Goal: Navigation & Orientation: Find specific page/section

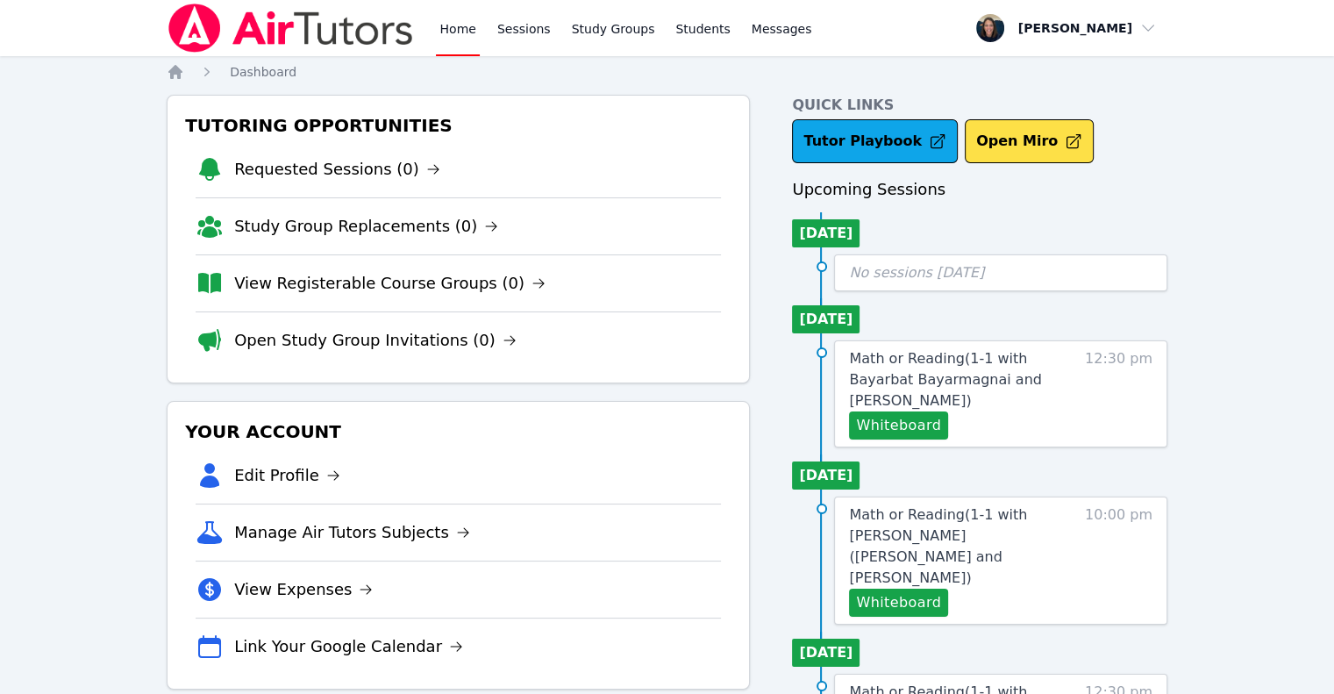
click at [304, 297] on li "View Registerable Course Groups (0)" at bounding box center [458, 282] width 525 height 57
click at [330, 339] on link "Open Study Group Invitations (0)" at bounding box center [375, 340] width 282 height 25
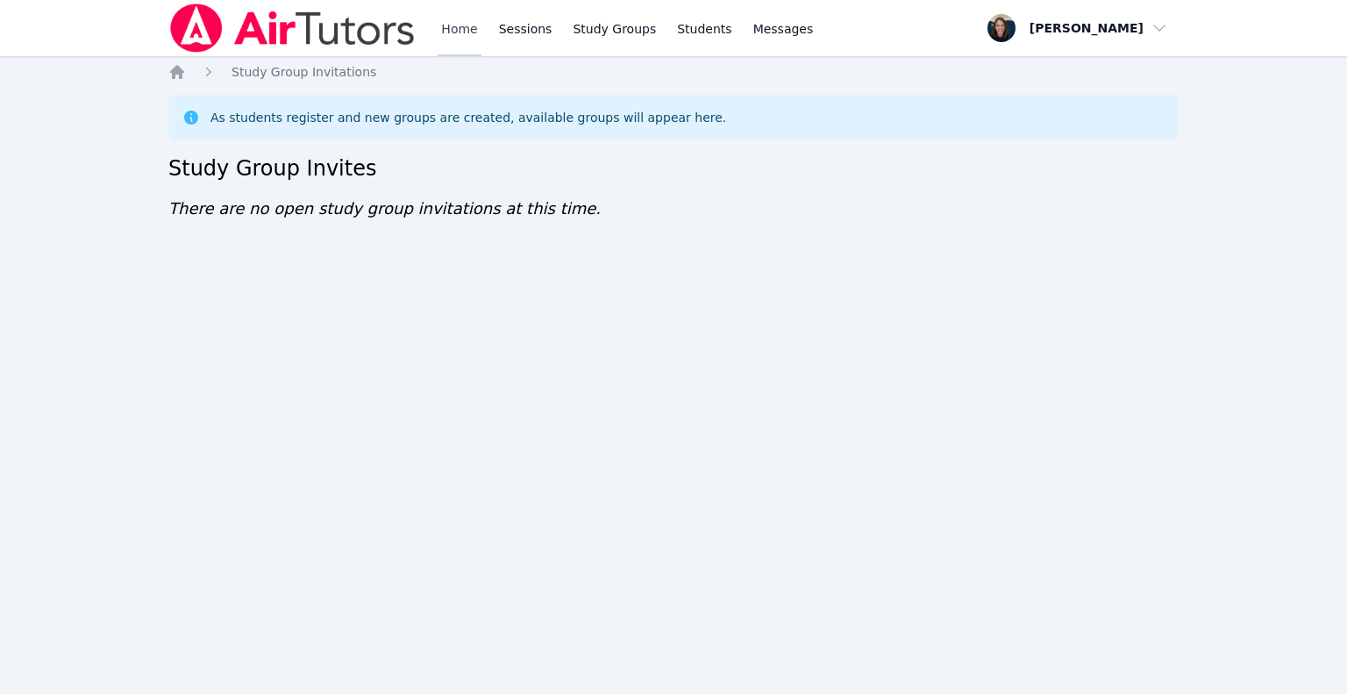
click at [467, 41] on link "Home" at bounding box center [459, 28] width 43 height 56
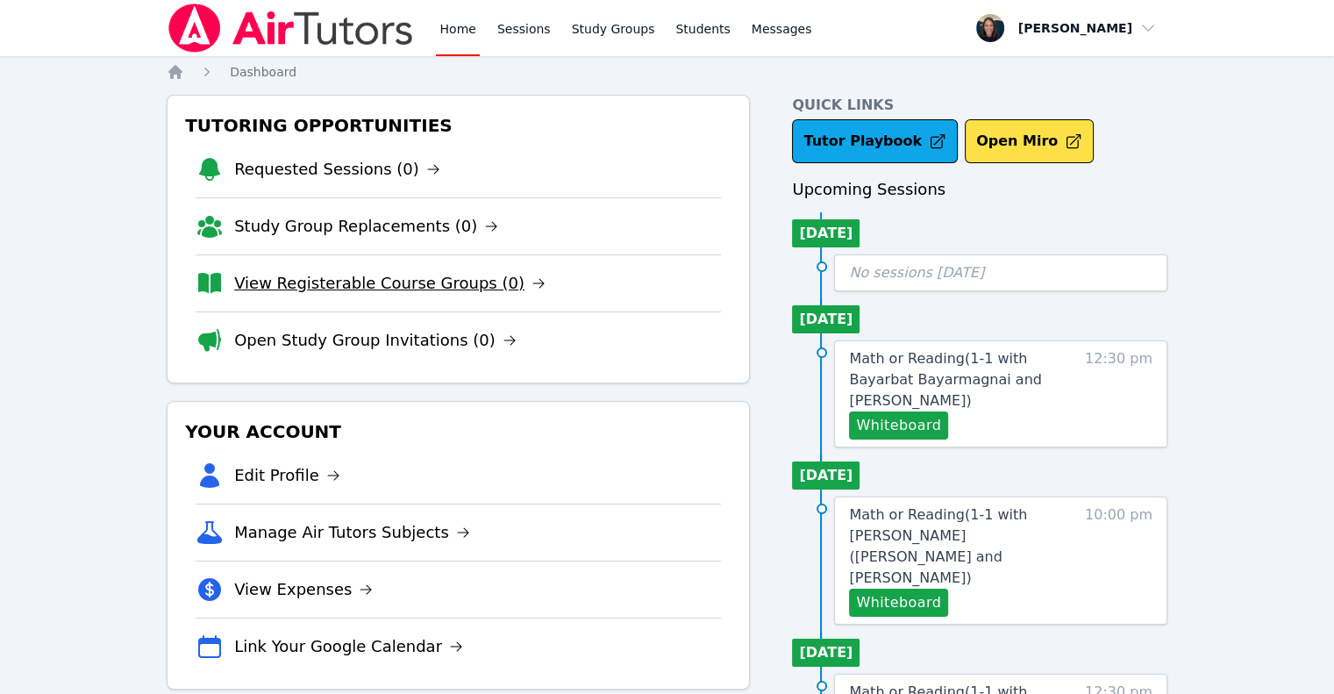
click at [361, 283] on link "View Registerable Course Groups (0)" at bounding box center [389, 283] width 311 height 25
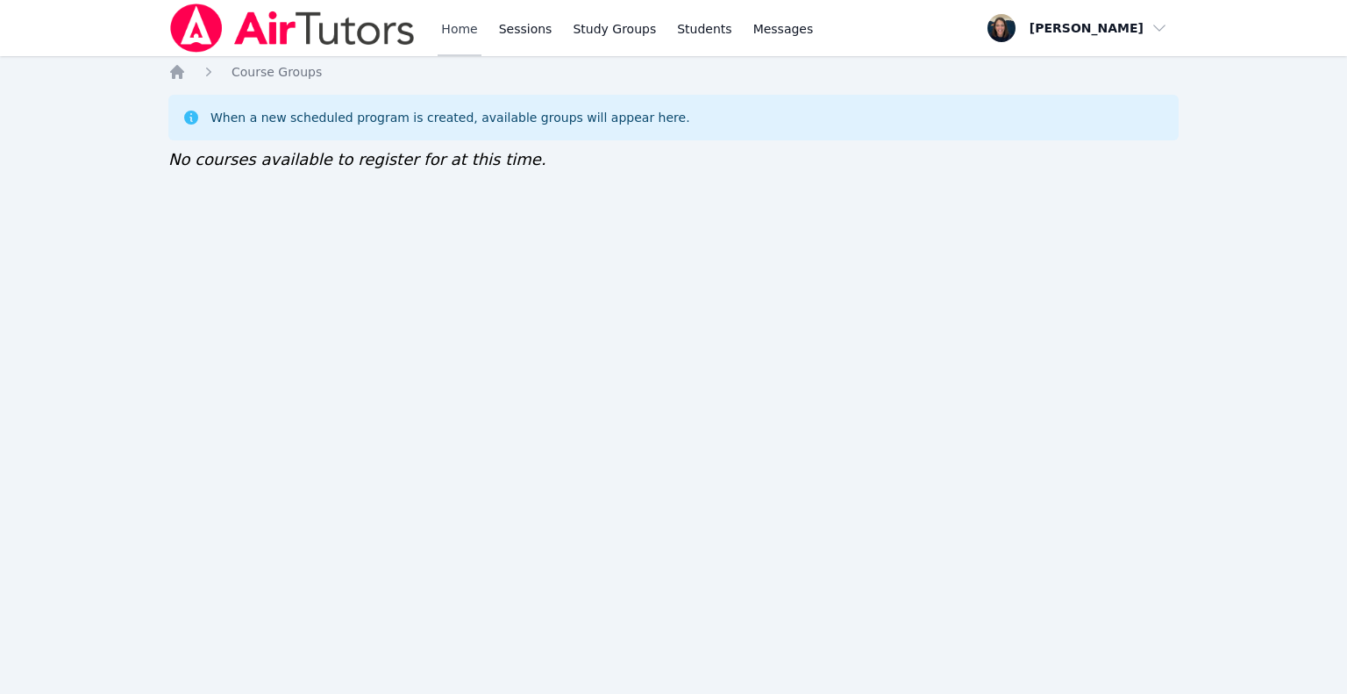
click at [446, 25] on link "Home" at bounding box center [459, 28] width 43 height 56
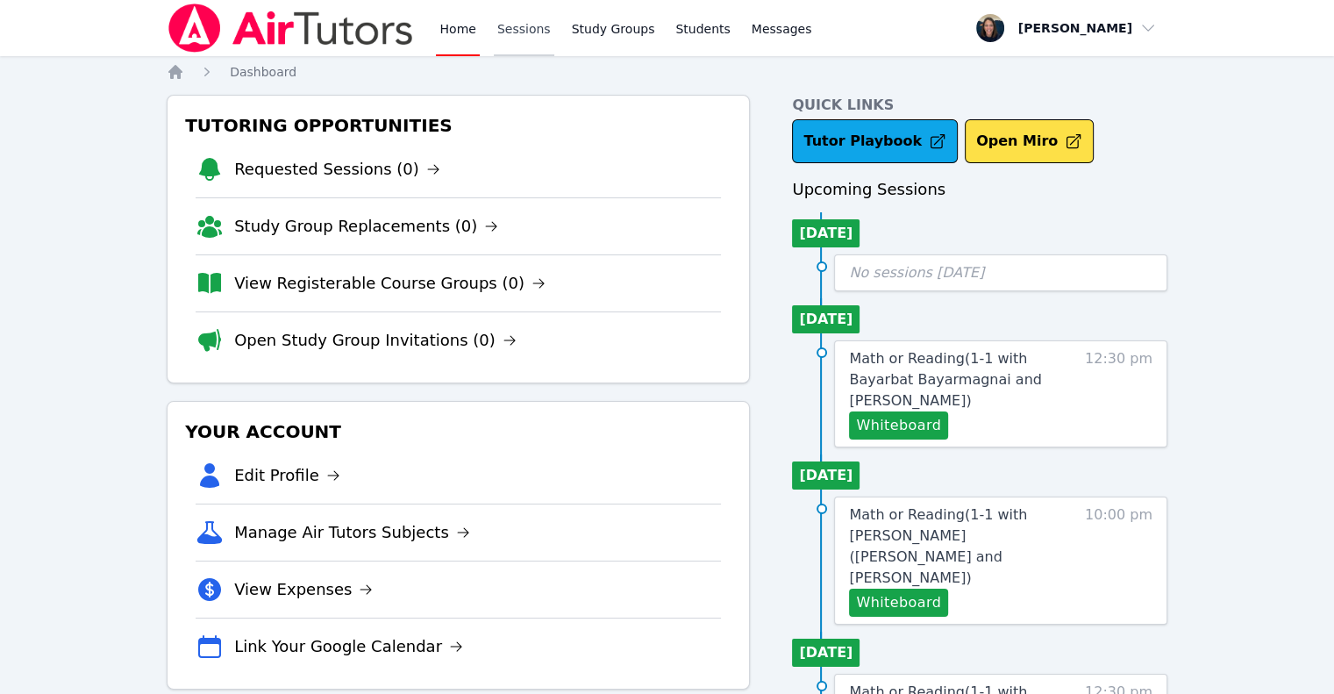
click at [511, 36] on link "Sessions" at bounding box center [524, 28] width 61 height 56
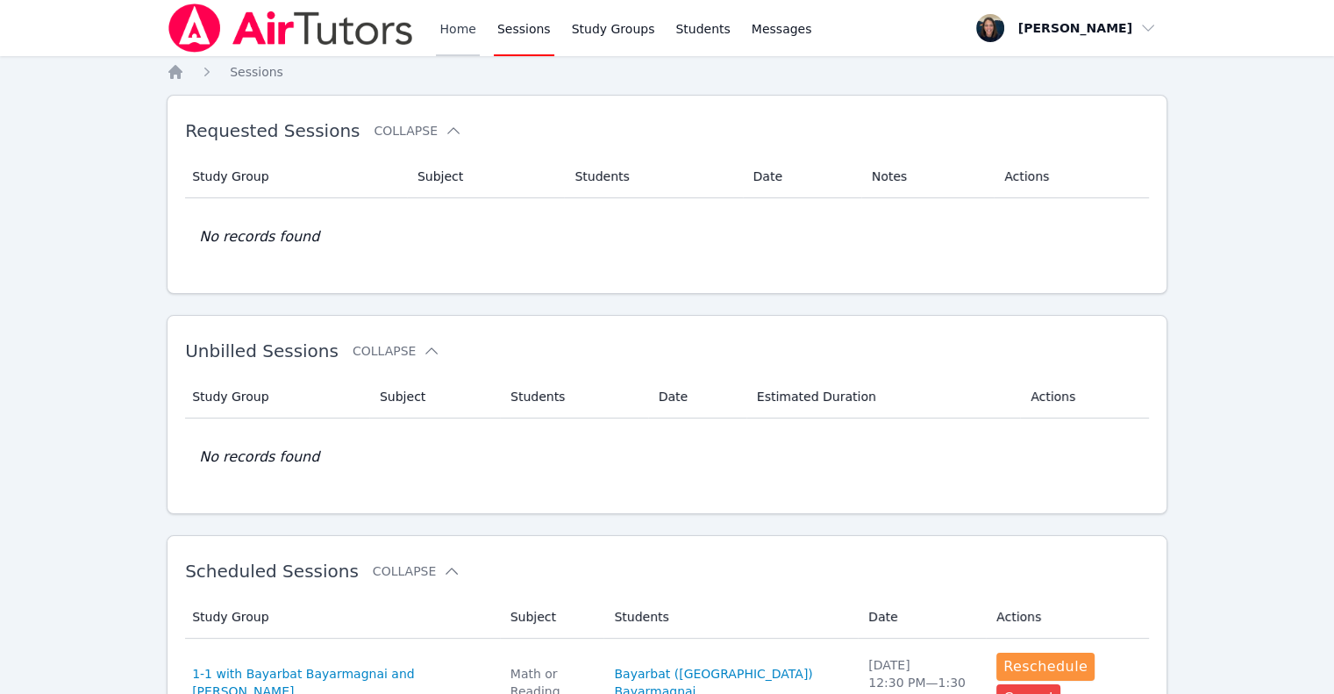
click at [458, 37] on link "Home" at bounding box center [457, 28] width 43 height 56
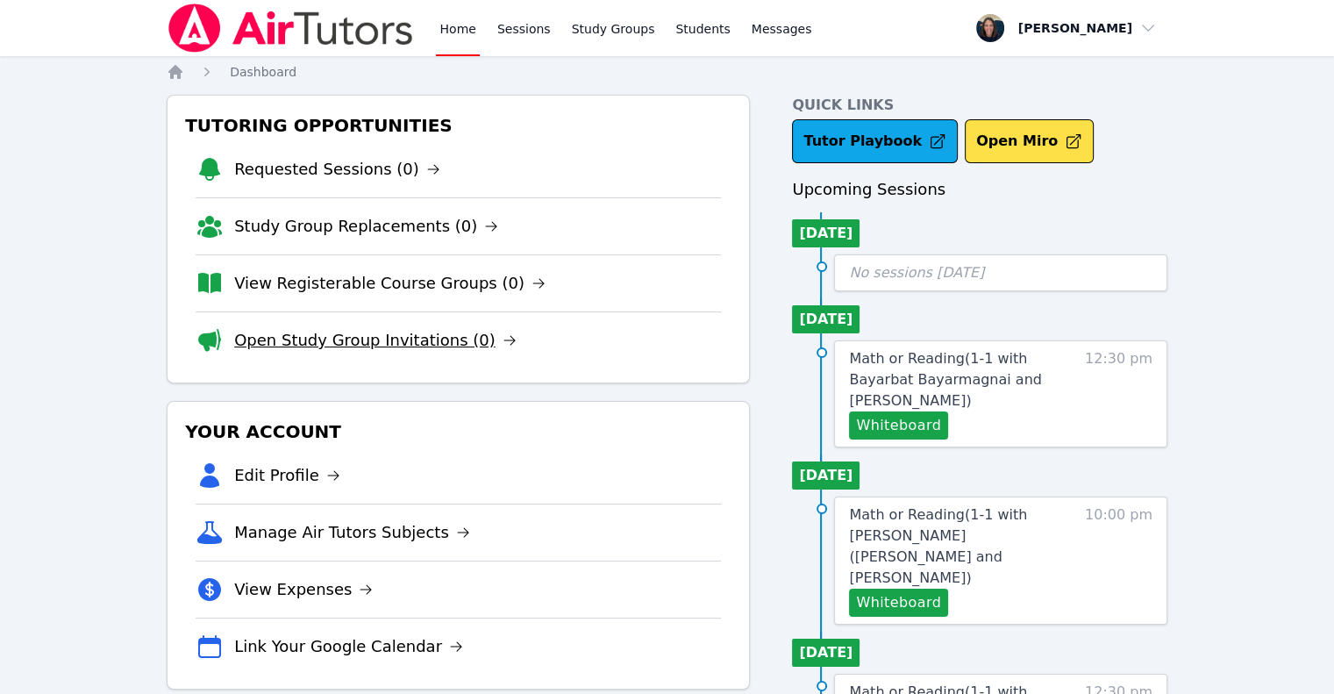
click at [312, 346] on link "Open Study Group Invitations (0)" at bounding box center [375, 340] width 282 height 25
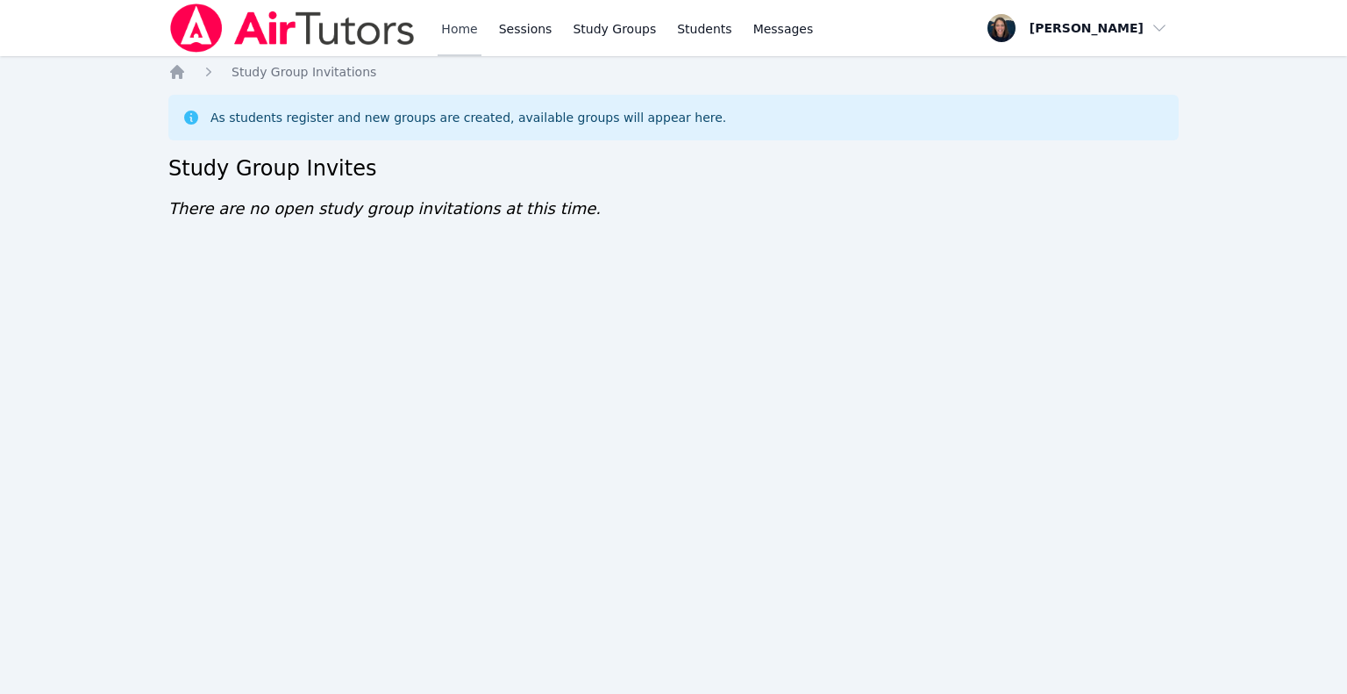
click at [453, 36] on link "Home" at bounding box center [459, 28] width 43 height 56
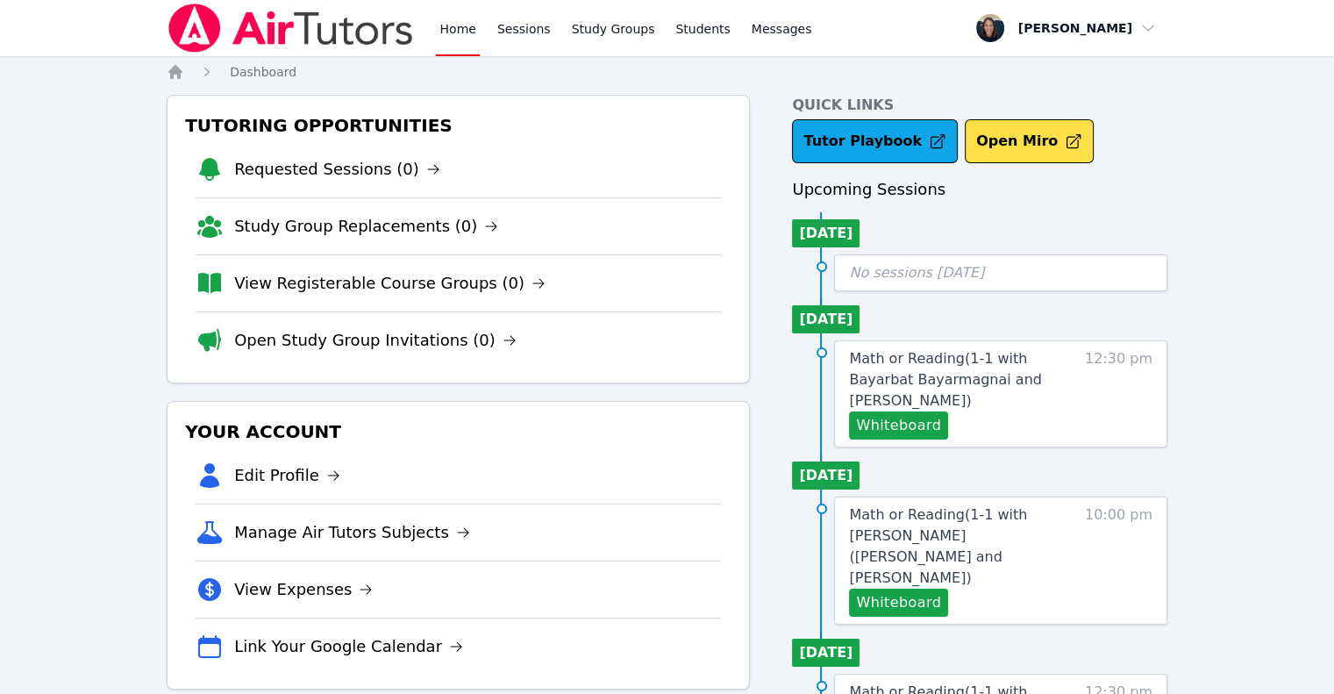
click at [354, 268] on li "View Registerable Course Groups (0)" at bounding box center [458, 282] width 525 height 57
click at [354, 277] on link "View Registerable Course Groups (0)" at bounding box center [389, 283] width 311 height 25
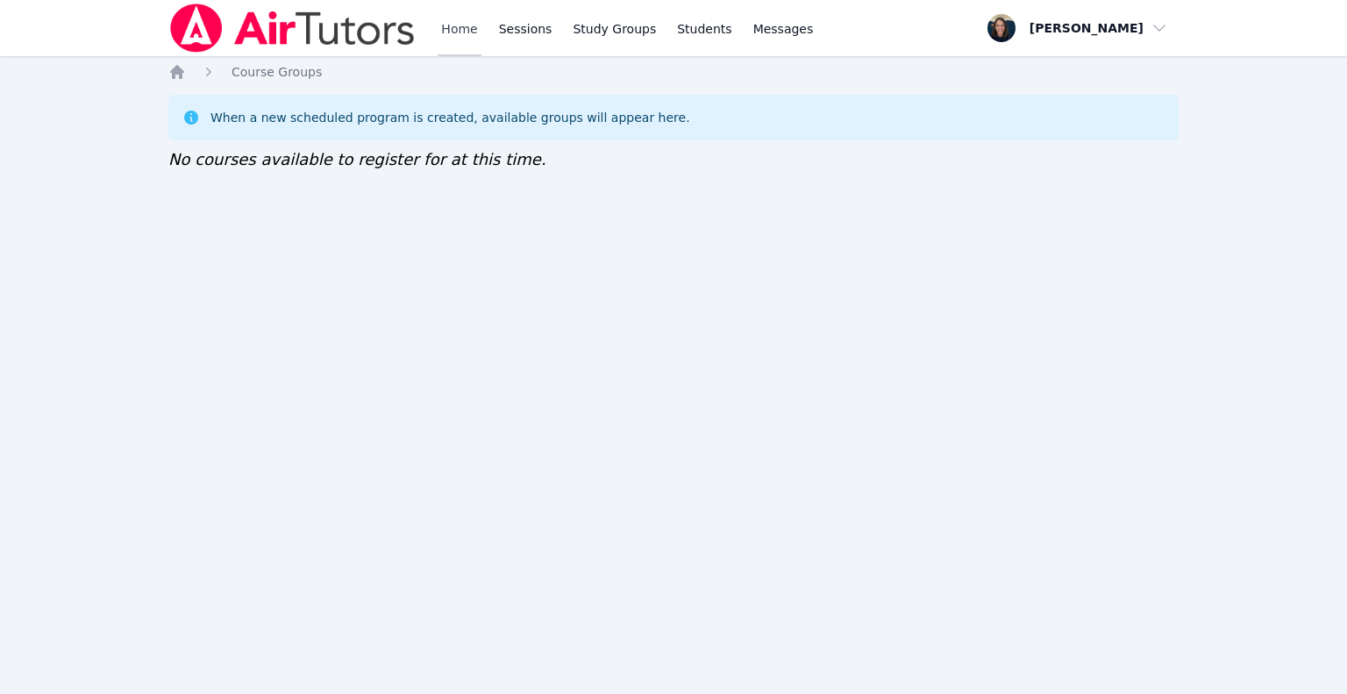
click at [444, 38] on link "Home" at bounding box center [459, 28] width 43 height 56
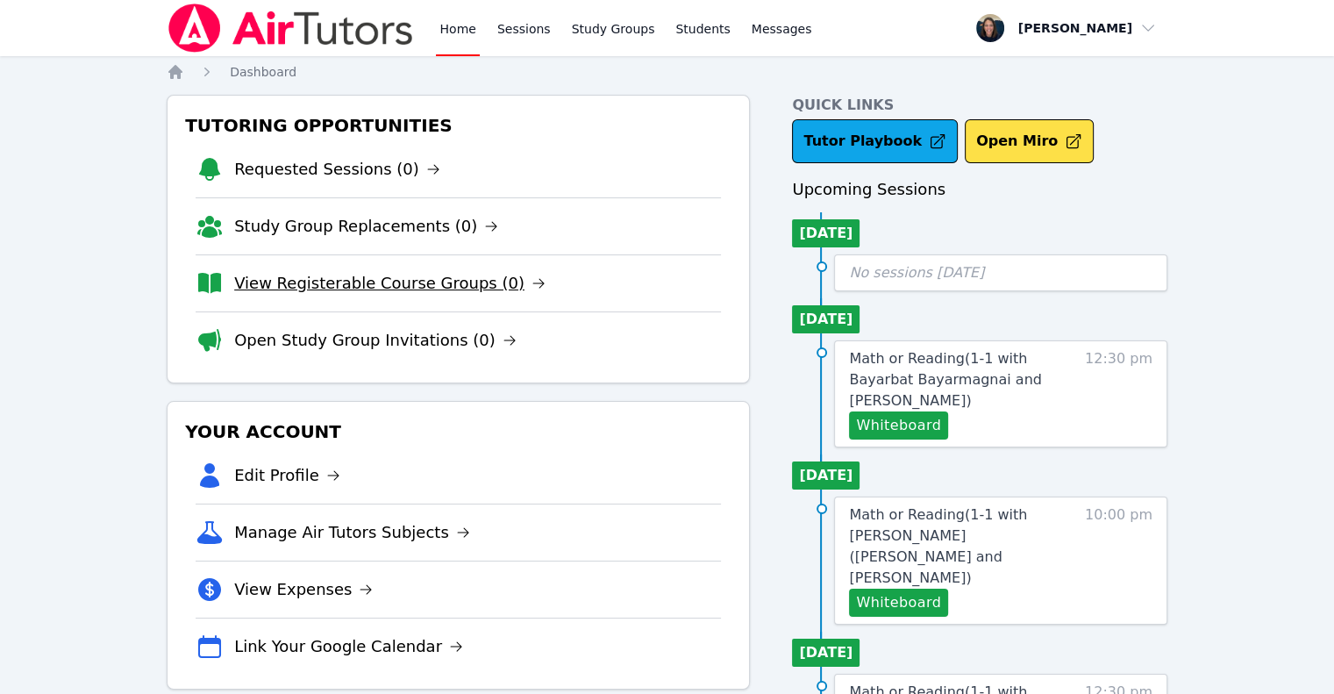
click at [330, 279] on link "View Registerable Course Groups (0)" at bounding box center [389, 283] width 311 height 25
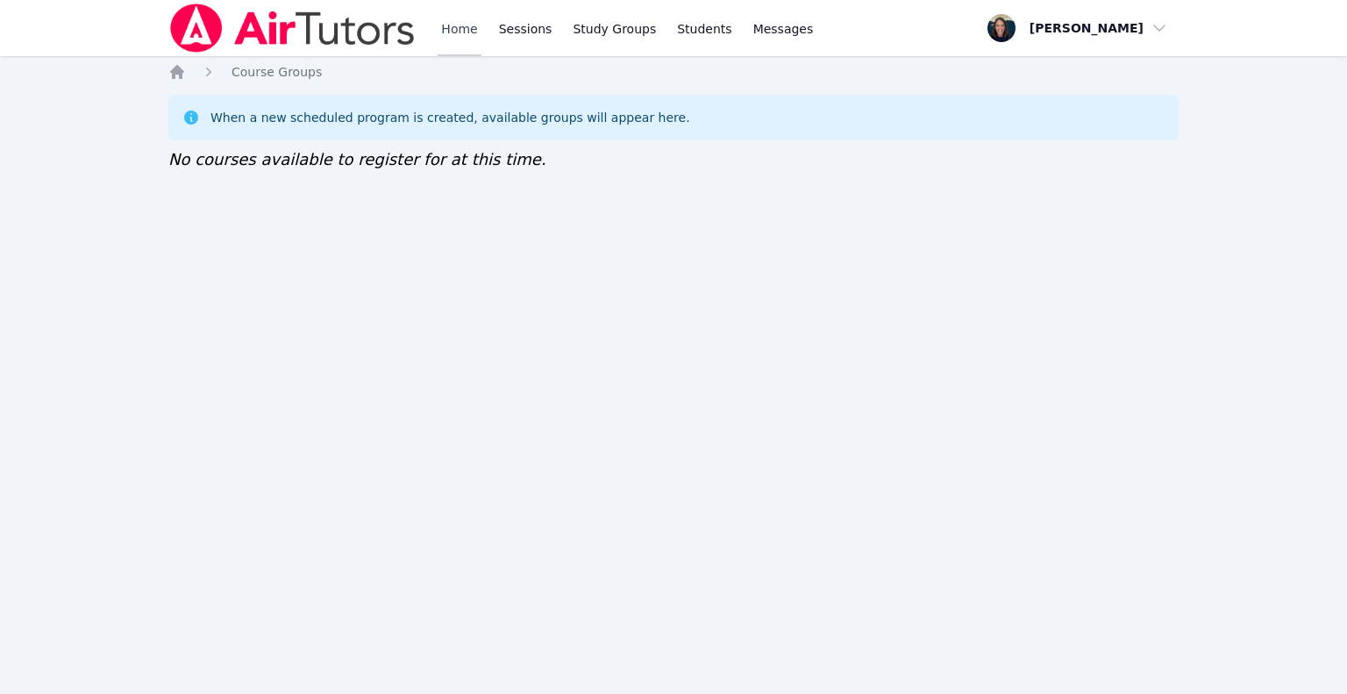
click at [477, 25] on link "Home" at bounding box center [459, 28] width 43 height 56
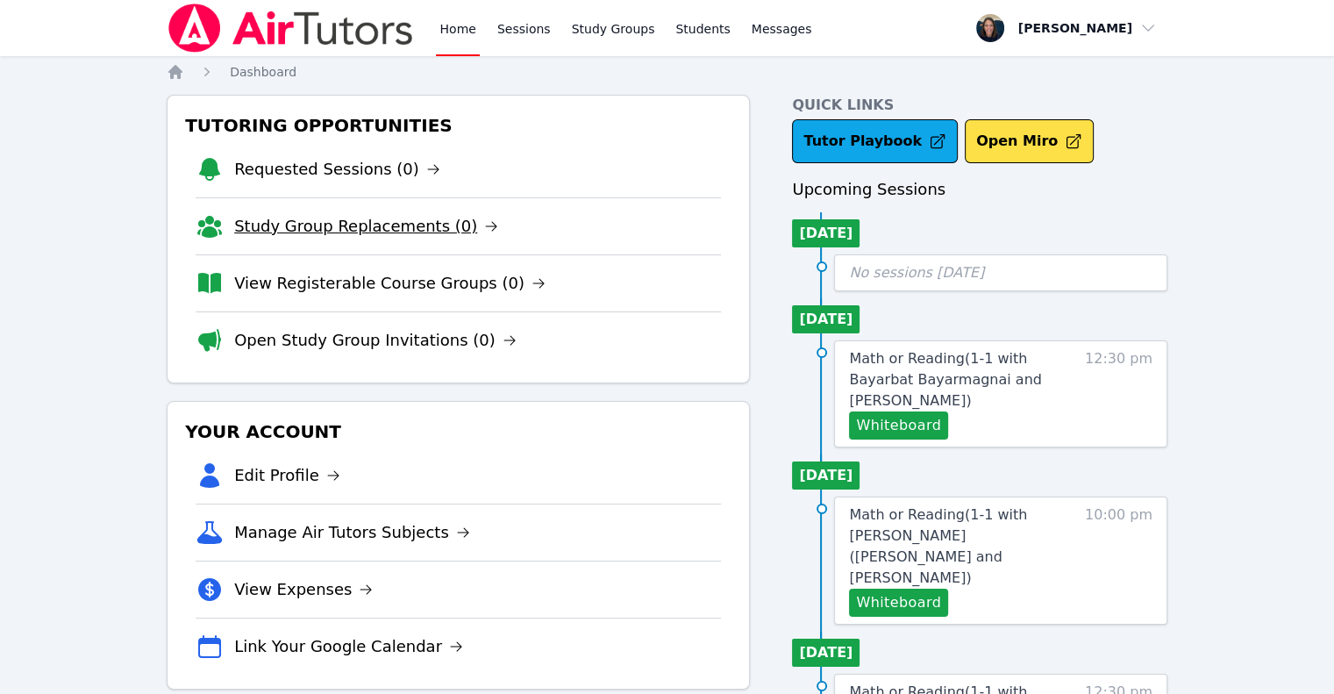
click at [347, 226] on link "Study Group Replacements (0)" at bounding box center [366, 226] width 264 height 25
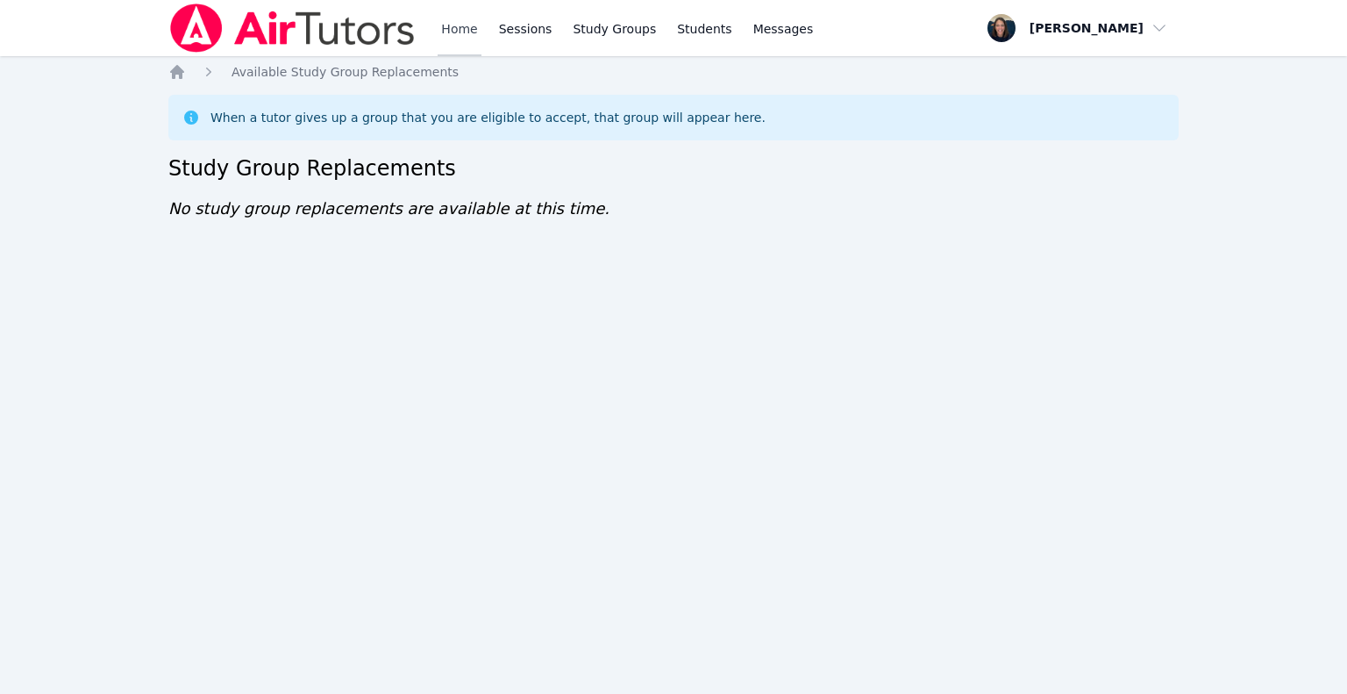
click at [447, 40] on link "Home" at bounding box center [459, 28] width 43 height 56
